Goal: Task Accomplishment & Management: Use online tool/utility

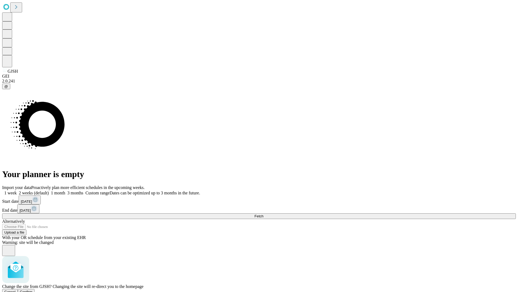
click at [33, 289] on span "Confirm" at bounding box center [26, 291] width 13 height 4
click at [17, 190] on label "1 week" at bounding box center [9, 192] width 15 height 5
click at [264, 214] on span "Fetch" at bounding box center [259, 216] width 9 height 4
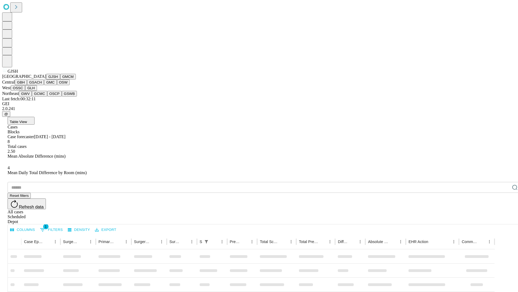
click at [60, 79] on button "GMCM" at bounding box center [68, 77] width 16 height 6
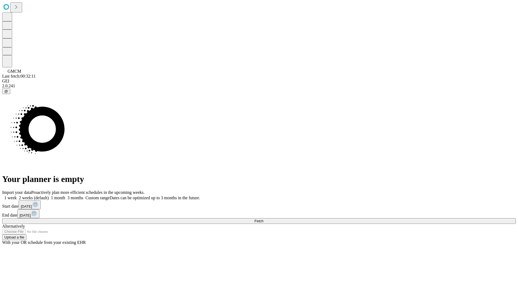
click at [17, 195] on label "1 week" at bounding box center [9, 197] width 15 height 5
click at [264, 219] on span "Fetch" at bounding box center [259, 221] width 9 height 4
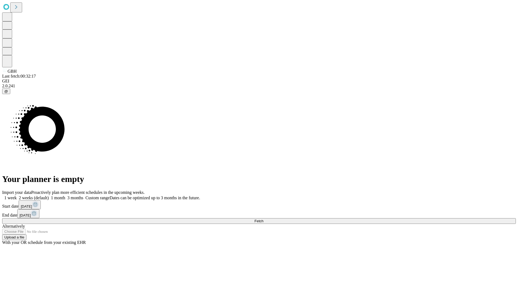
click at [17, 195] on label "1 week" at bounding box center [9, 197] width 15 height 5
click at [264, 219] on span "Fetch" at bounding box center [259, 221] width 9 height 4
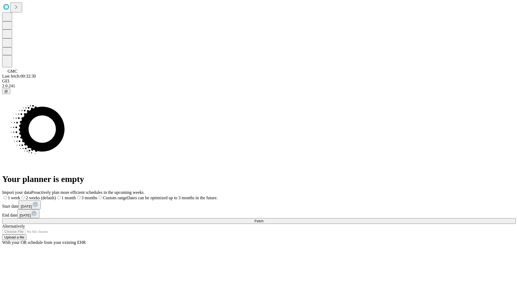
click at [20, 195] on label "1 week" at bounding box center [11, 197] width 18 height 5
click at [264, 219] on span "Fetch" at bounding box center [259, 221] width 9 height 4
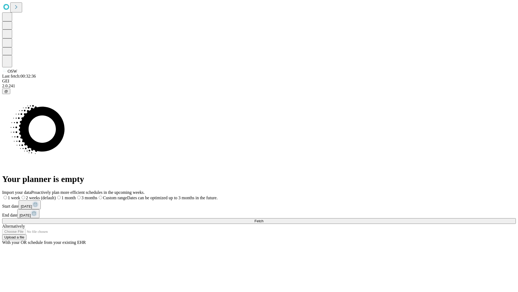
click at [20, 195] on label "1 week" at bounding box center [11, 197] width 18 height 5
click at [264, 219] on span "Fetch" at bounding box center [259, 221] width 9 height 4
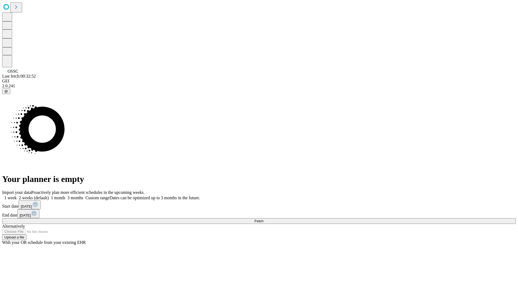
click at [264, 219] on span "Fetch" at bounding box center [259, 221] width 9 height 4
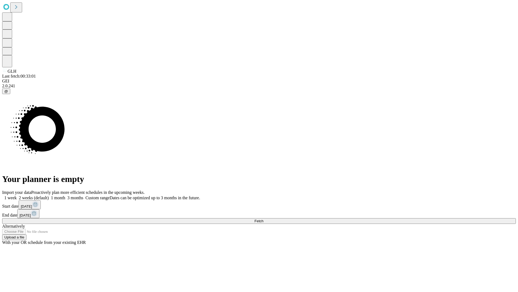
click at [17, 195] on label "1 week" at bounding box center [9, 197] width 15 height 5
click at [264, 219] on span "Fetch" at bounding box center [259, 221] width 9 height 4
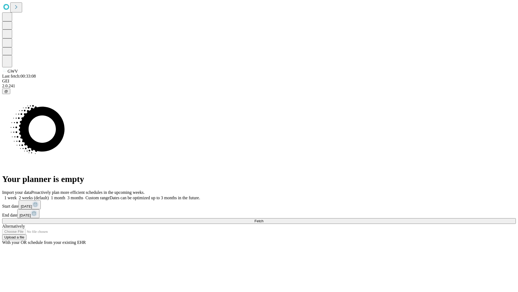
click at [264, 219] on span "Fetch" at bounding box center [259, 221] width 9 height 4
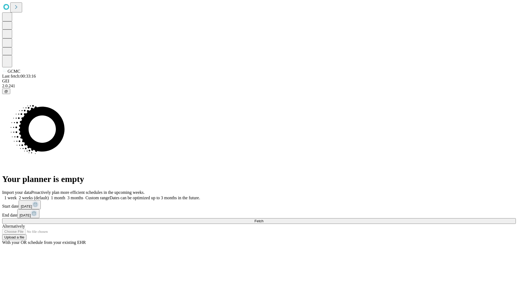
click at [17, 195] on label "1 week" at bounding box center [9, 197] width 15 height 5
click at [264, 219] on span "Fetch" at bounding box center [259, 221] width 9 height 4
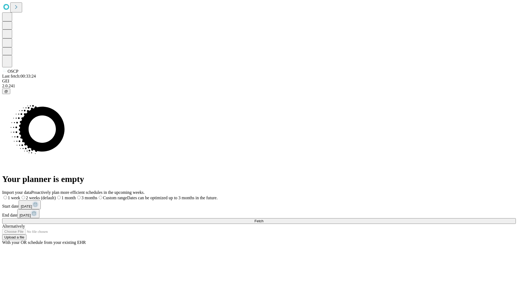
click at [20, 195] on label "1 week" at bounding box center [11, 197] width 18 height 5
click at [264, 219] on span "Fetch" at bounding box center [259, 221] width 9 height 4
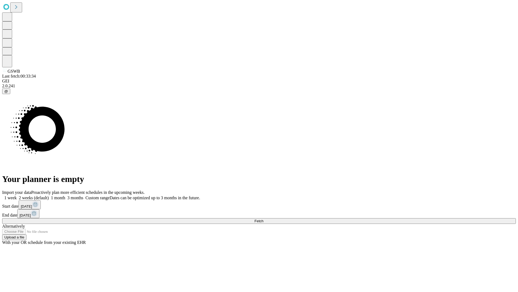
click at [17, 195] on label "1 week" at bounding box center [9, 197] width 15 height 5
click at [264, 219] on span "Fetch" at bounding box center [259, 221] width 9 height 4
